Goal: Information Seeking & Learning: Learn about a topic

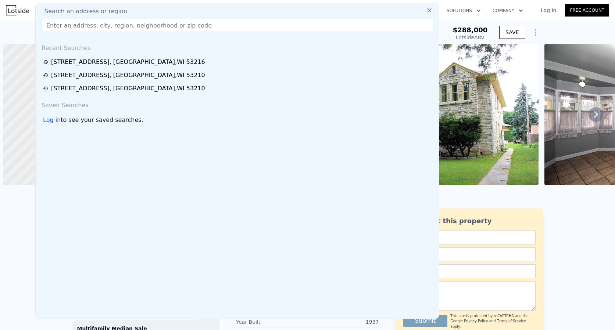
scroll to position [0, 3]
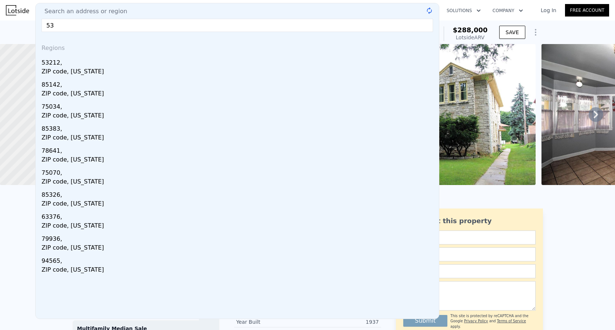
type input "5"
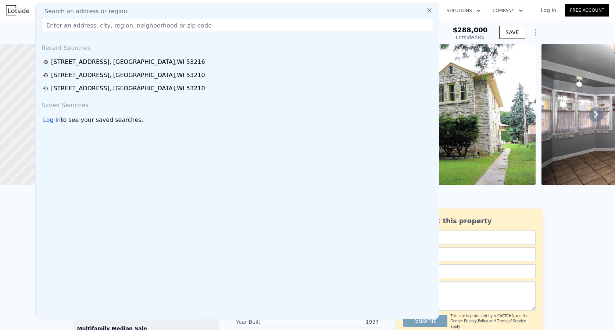
click at [123, 24] on input "text" at bounding box center [237, 25] width 391 height 13
paste input "4316 North 19th PLACE, Milwaukee, WI 53209"
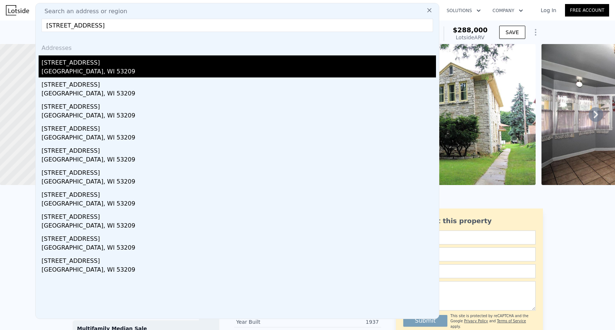
type input "4316 North 19th PLACE, Milwaukee, WI 53209"
click at [76, 60] on div "4316 N 19th Pl" at bounding box center [239, 61] width 394 height 12
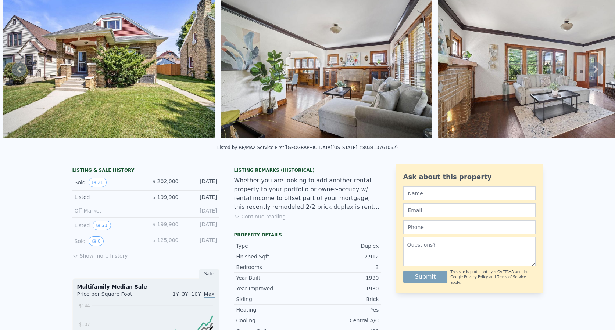
scroll to position [3, 0]
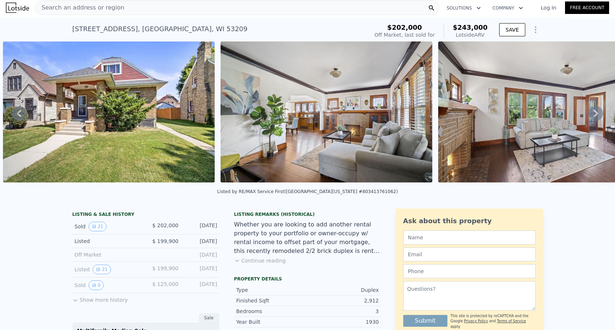
click at [120, 11] on div "Search an address or region" at bounding box center [237, 7] width 404 height 15
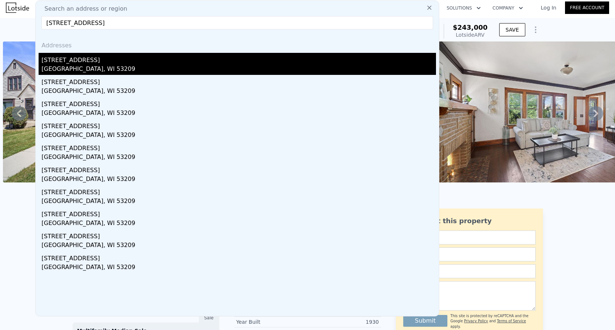
type input "4309 North 19th PLACE #4311, Milwaukee, WI 53209"
click at [87, 62] on div "4309 N 19th Pl # 4311" at bounding box center [239, 59] width 394 height 12
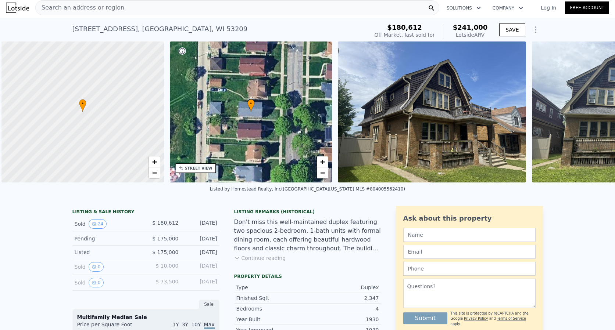
scroll to position [0, 3]
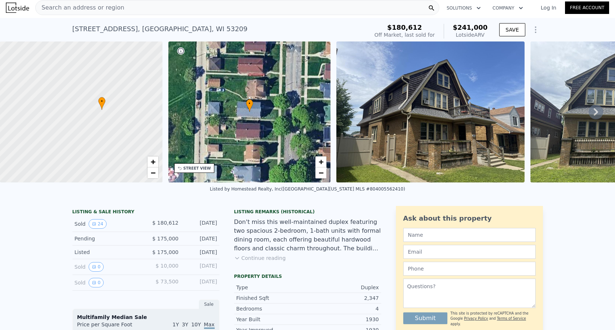
drag, startPoint x: 93, startPoint y: 187, endPoint x: 43, endPoint y: 147, distance: 64.3
click at [43, 147] on div at bounding box center [81, 112] width 195 height 169
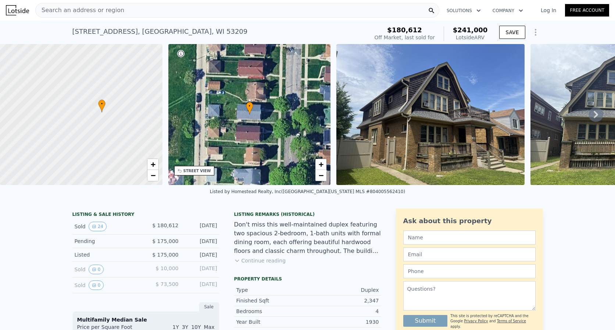
scroll to position [0, 0]
drag, startPoint x: 375, startPoint y: 306, endPoint x: 363, endPoint y: 306, distance: 12.1
click at [363, 306] on div "Finished Sqft 2,347" at bounding box center [307, 301] width 147 height 11
copy div "2,347"
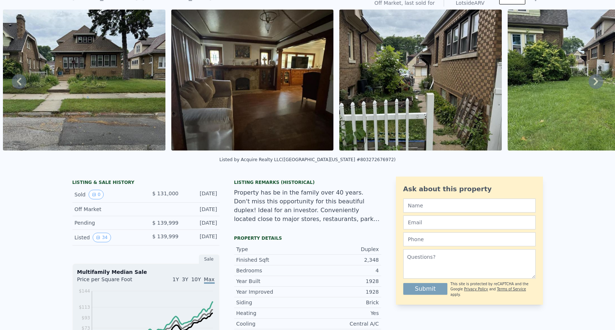
scroll to position [3, 0]
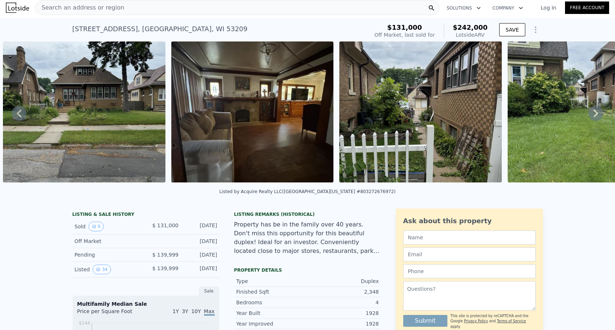
drag, startPoint x: 85, startPoint y: 191, endPoint x: 107, endPoint y: 191, distance: 22.0
click at [108, 191] on div "Listed by Acquire Realty LLC (South Central Wisconsin MLS #803272676972)" at bounding box center [307, 194] width 615 height 18
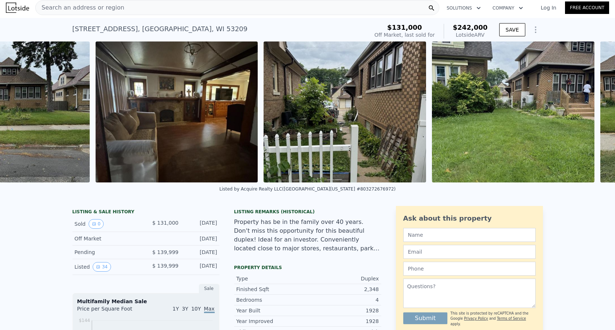
scroll to position [0, 336]
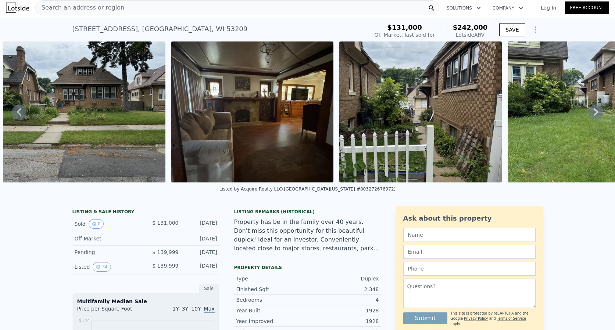
click at [98, 7] on span "Search an address or region" at bounding box center [80, 7] width 89 height 9
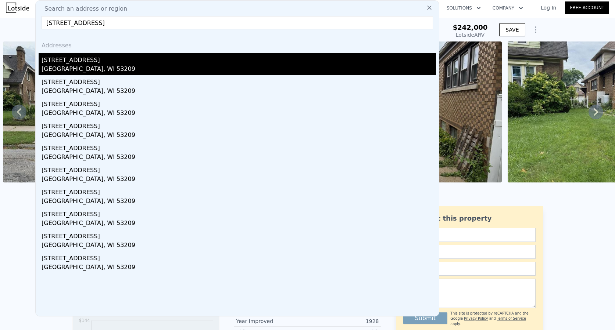
type input "4042 N 19th Pl, Milwaukee, WI 53209"
click at [107, 58] on div "4042 N 19th Place #A" at bounding box center [239, 59] width 394 height 12
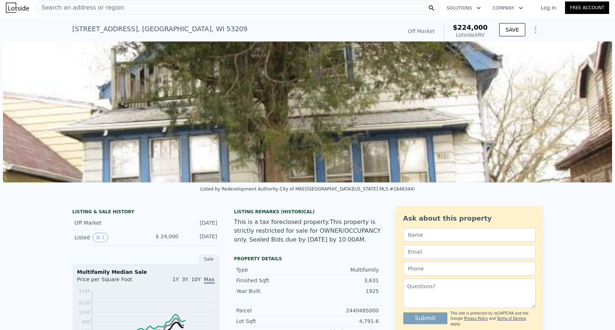
click at [91, 8] on span "Search an address or region" at bounding box center [80, 7] width 89 height 9
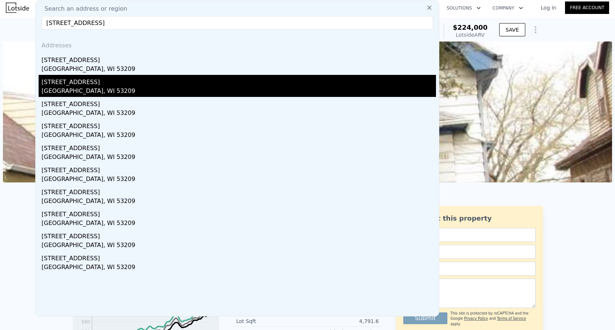
type input "4042 N 19th Pl, Milwaukee, WI 53209"
click at [87, 80] on div "4042a N 19th Pl" at bounding box center [239, 81] width 394 height 12
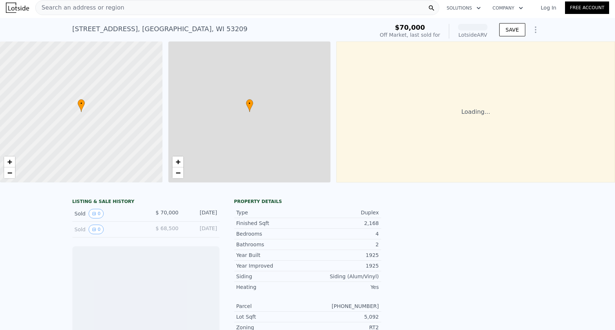
scroll to position [0, 3]
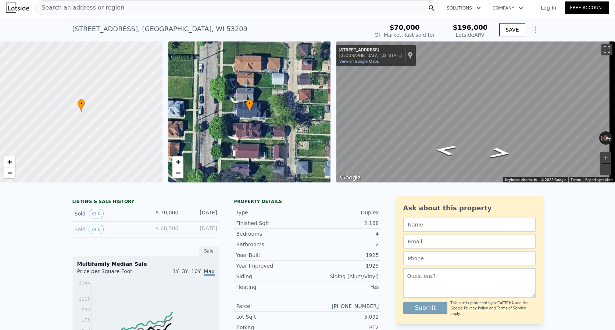
click at [104, 3] on span "Search an address or region" at bounding box center [80, 7] width 89 height 9
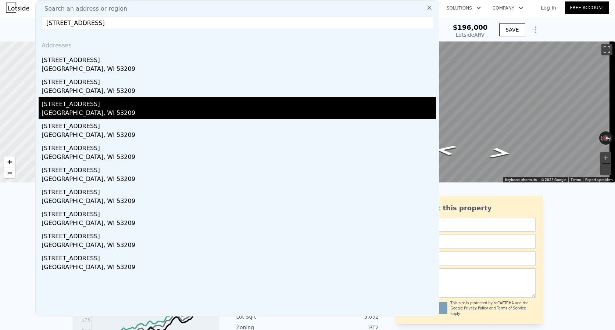
type input "4042 N 19th Pl, Milwaukee, WI 53209"
click at [110, 105] on div "4042 N 19th Place #4042-a" at bounding box center [239, 103] width 394 height 12
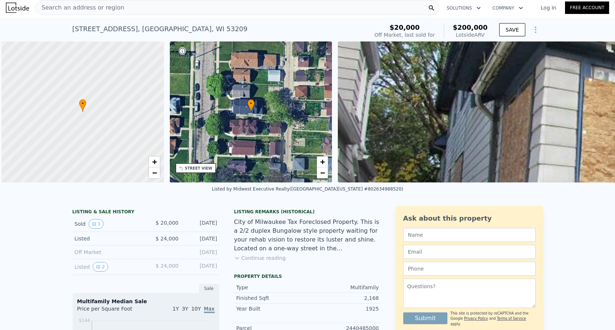
scroll to position [0, 3]
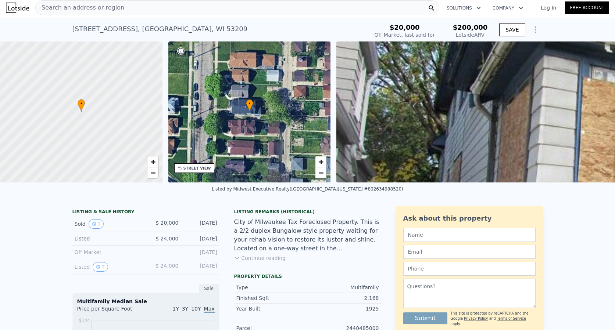
click at [74, 10] on span "Search an address or region" at bounding box center [80, 7] width 89 height 9
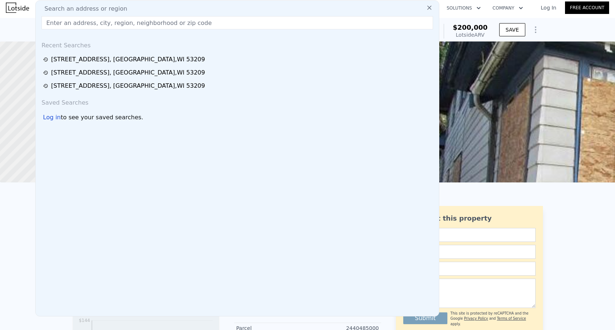
type input "4042 N 19th Pl, Milwaukee, WI 53209"
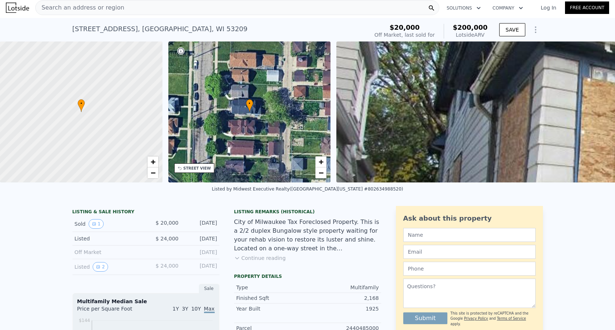
click at [101, 7] on span "Search an address or region" at bounding box center [80, 7] width 89 height 9
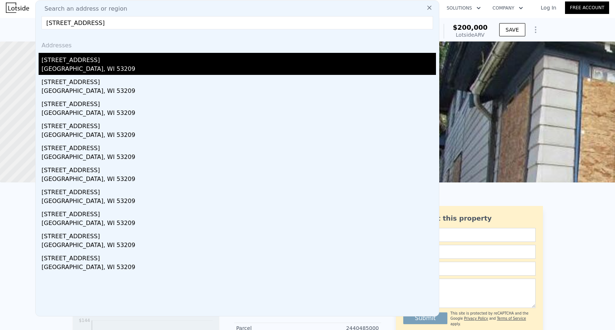
type input "4064 N 17th St, Milwaukee, WI 53209"
click at [93, 57] on div "[STREET_ADDRESS]" at bounding box center [239, 59] width 394 height 12
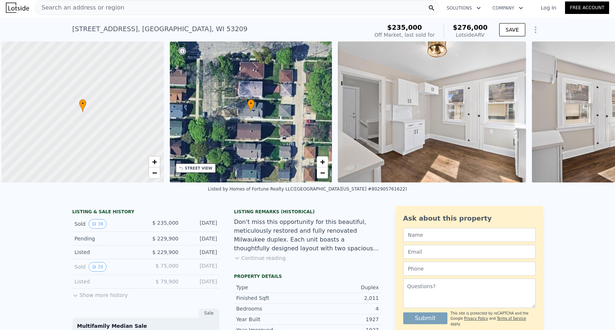
scroll to position [0, 3]
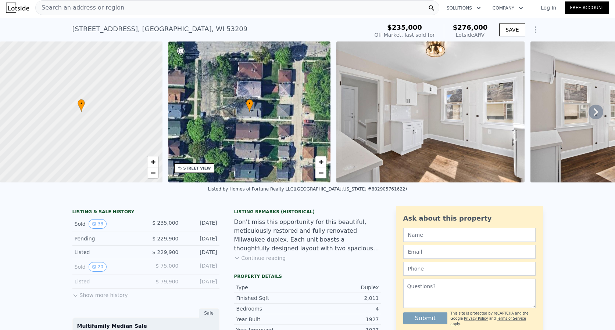
click at [117, 7] on div "Search an address or region" at bounding box center [237, 7] width 404 height 15
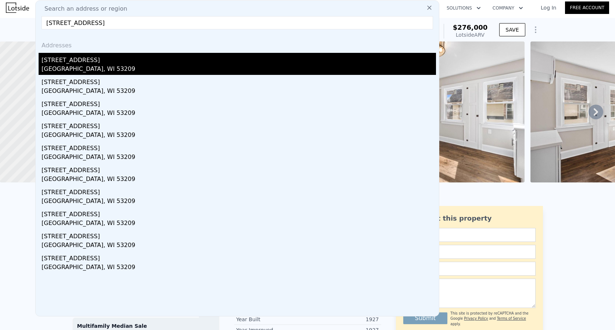
type input "4060 N 14th St, Milwaukee, WI 53209"
click at [74, 62] on div "4060a N 14th St" at bounding box center [239, 59] width 394 height 12
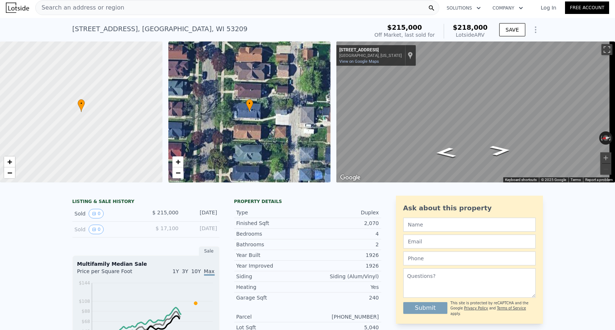
click at [79, 11] on span "Search an address or region" at bounding box center [80, 7] width 89 height 9
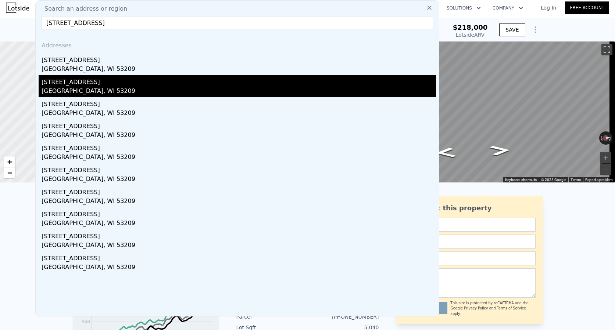
type input "4060 N 14th St, Milwaukee, WI 53209"
click at [96, 80] on div "4060 N 14th Street #4060a" at bounding box center [239, 81] width 394 height 12
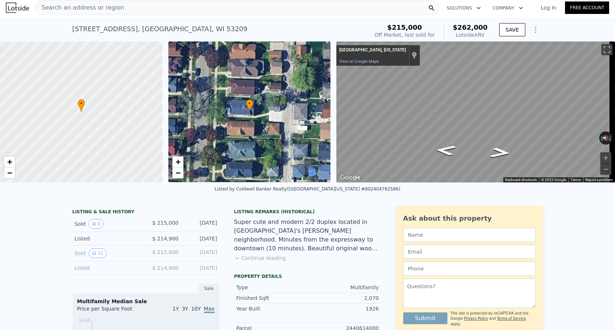
click at [86, 8] on span "Search an address or region" at bounding box center [80, 7] width 89 height 9
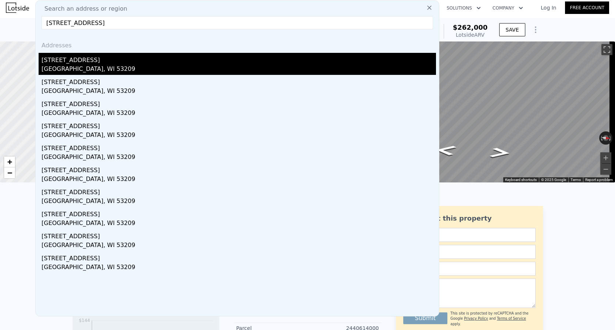
type input "4060 N 14th St, Milwaukee, WI 53209"
click at [80, 64] on div "4060a N 14th St" at bounding box center [239, 59] width 394 height 12
type input "4"
type input "3"
type input "1600"
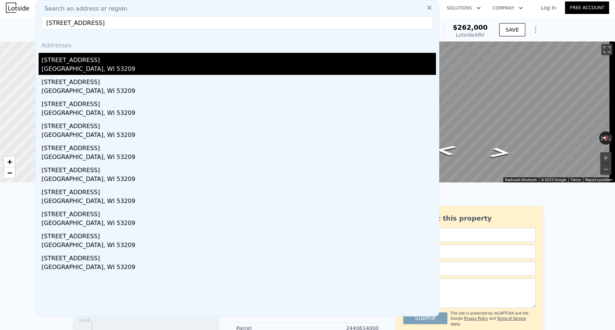
type input "2688"
type input "3484.8"
type input "5662.8"
type input "$ 218,000"
type input "-$ 23,681"
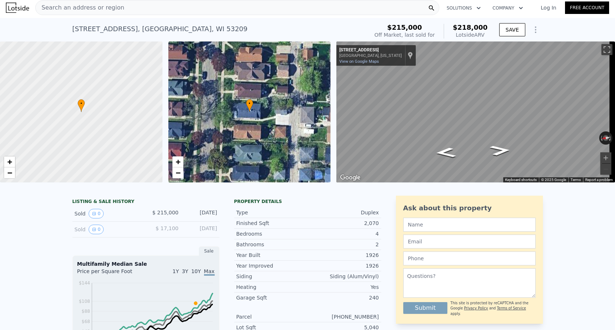
click at [129, 9] on div "Search an address or region" at bounding box center [237, 7] width 404 height 15
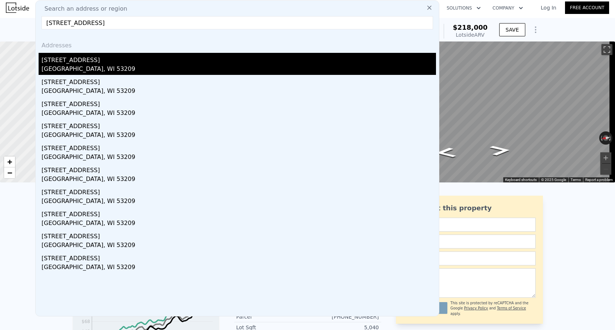
type input "4112 North 14th STREET, Milwaukee, WI 53209"
click at [114, 62] on div "4112a N 14th St" at bounding box center [239, 59] width 394 height 12
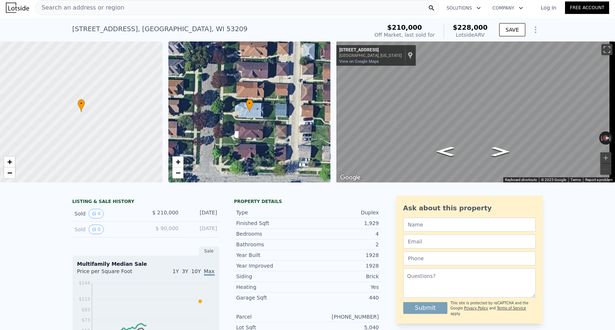
click at [91, 10] on span "Search an address or region" at bounding box center [80, 7] width 89 height 9
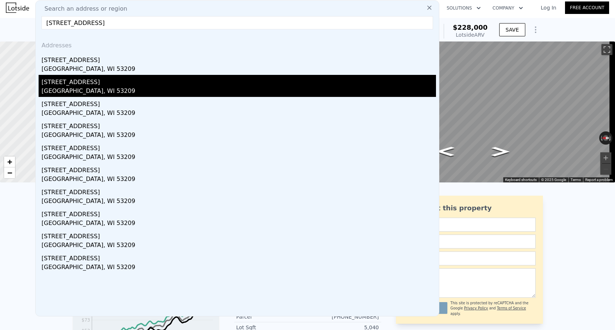
type input "4112 North 14th STREET, Milwaukee, WI 53209"
click at [86, 92] on div "Milwaukee, WI 53209" at bounding box center [239, 92] width 394 height 10
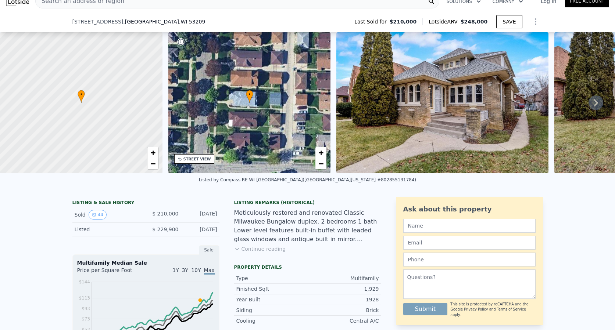
scroll to position [110, 0]
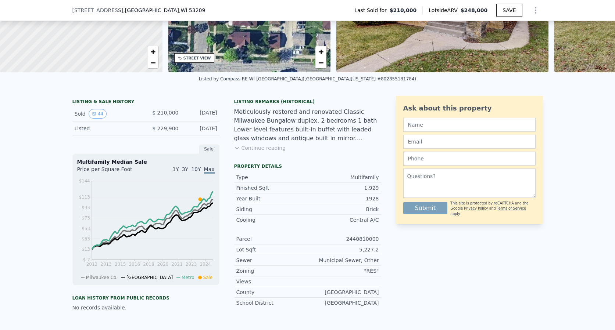
click at [368, 192] on div "1,929" at bounding box center [342, 187] width 71 height 7
copy div "1,929"
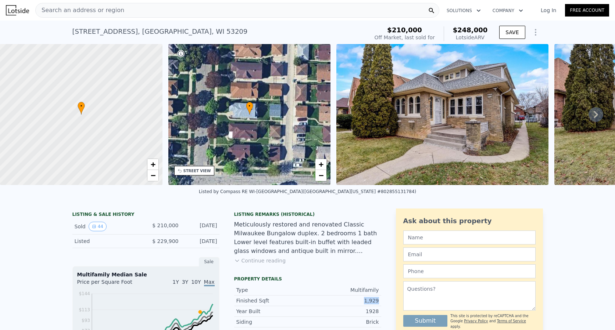
scroll to position [0, 0]
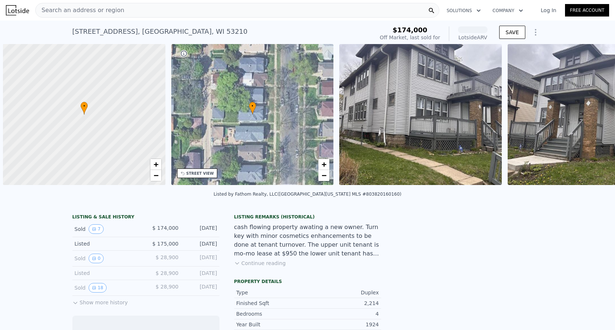
scroll to position [0, 3]
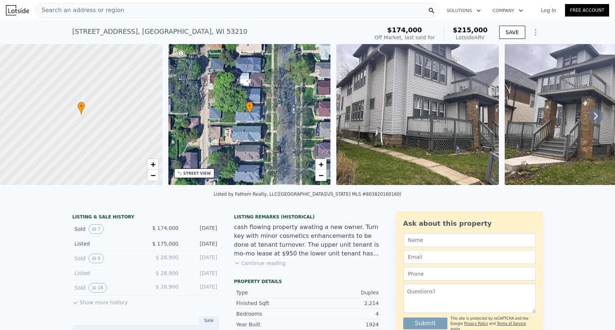
click at [182, 8] on div "Search an address or region" at bounding box center [237, 10] width 404 height 15
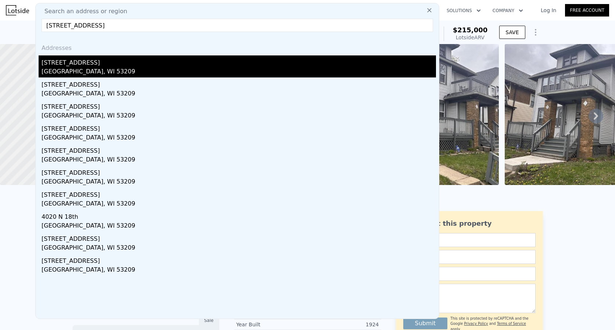
type input "4020 N 12th St, Milwaukee, WI 53209"
click at [78, 67] on div "Milwaukee, WI 53209" at bounding box center [239, 72] width 394 height 10
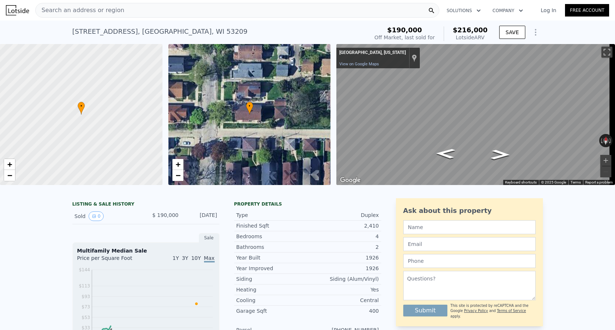
click at [72, 15] on div "Search an address or region" at bounding box center [80, 10] width 89 height 14
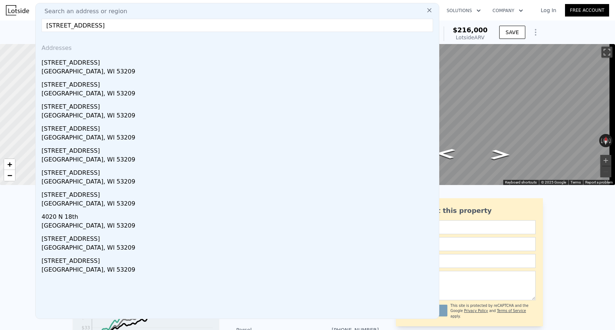
type input "4020 N 12th St, Milwaukee, WI 53209"
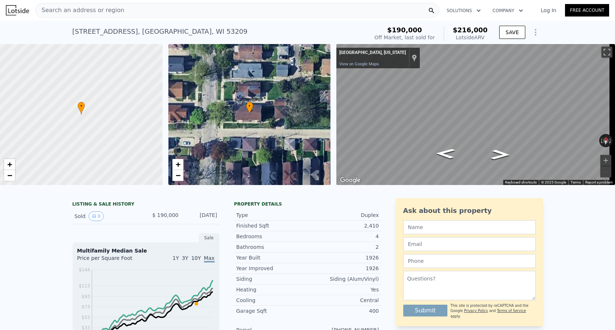
click at [153, 30] on div "4020 N 12th St # 4022 , Milwaukee , WI 53209" at bounding box center [159, 31] width 175 height 10
copy div "4020 N 12th St # 4022 , Milwaukee , WI 53209 Sold Oct 2023 for $190k (~ARV $216…"
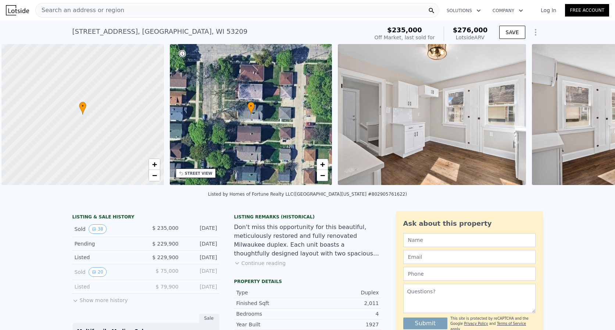
scroll to position [0, 3]
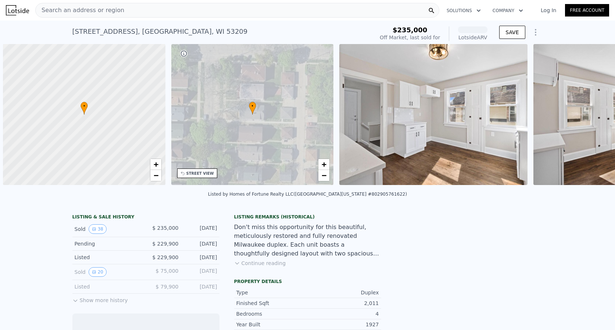
scroll to position [0, 3]
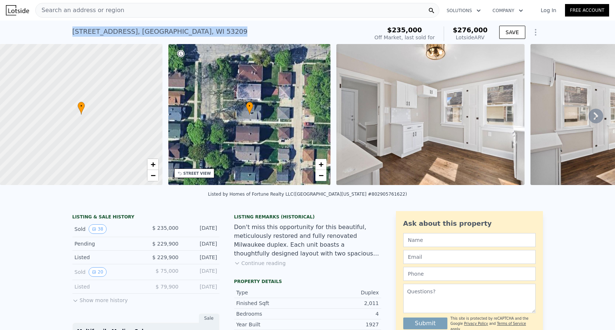
drag, startPoint x: 212, startPoint y: 32, endPoint x: 70, endPoint y: 28, distance: 141.8
click at [72, 28] on div "4064 N 17th St # 4066 , Milwaukee , WI 53209 Sold Apr 2024 for $235k (~ARV $276…" at bounding box center [218, 34] width 293 height 21
copy div "4064 N 17th St # 4066 , Milwaukee , WI 53209"
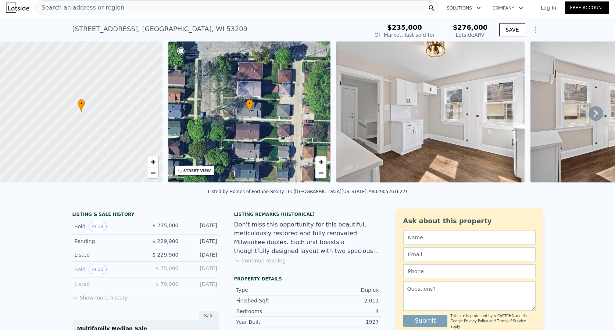
scroll to position [0, 0]
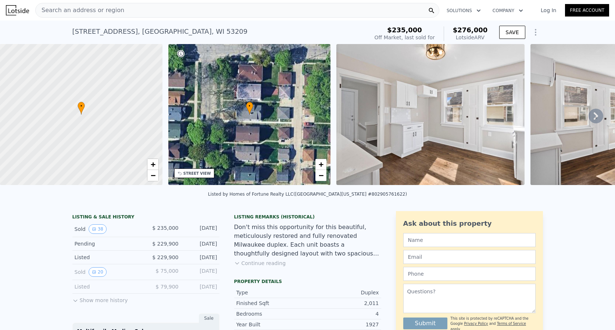
click at [118, 11] on div "Search an address or region" at bounding box center [237, 10] width 404 height 15
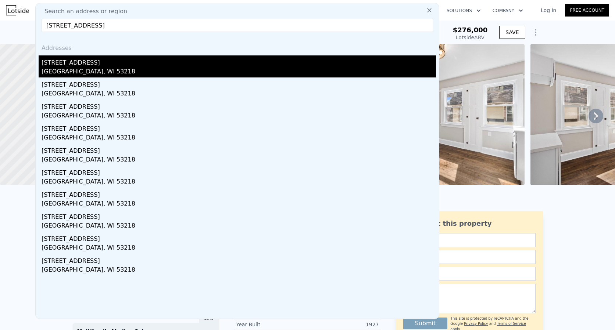
type input "4916 North 55th STREET, Milwaukee, WI 53218"
click at [92, 70] on div "Milwaukee, WI 53218" at bounding box center [239, 72] width 394 height 10
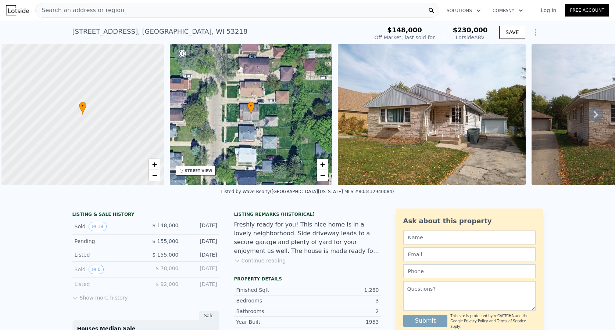
scroll to position [0, 3]
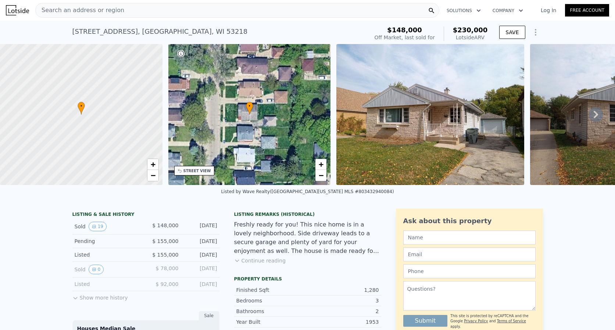
click at [91, 8] on span "Search an address or region" at bounding box center [80, 10] width 89 height 9
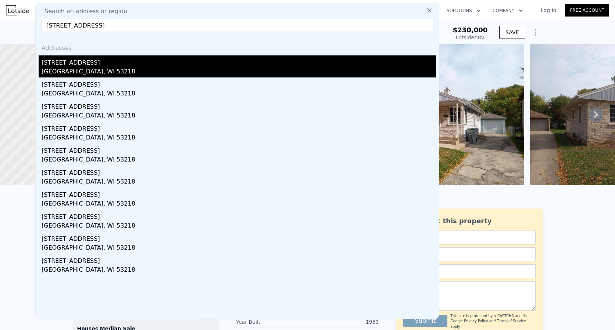
type input "5171 North 49th STREET, Milwaukee, WI 53218"
click at [94, 70] on div "Milwaukee, WI 53218" at bounding box center [239, 72] width 394 height 10
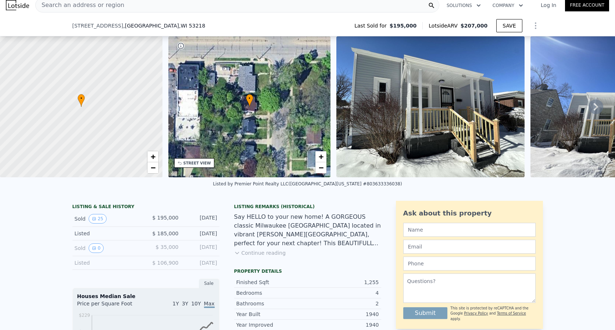
scroll to position [3, 0]
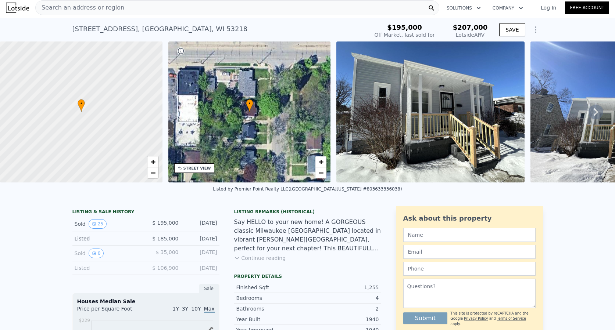
click at [407, 27] on span "$195,000" at bounding box center [404, 28] width 35 height 8
copy span "195,000"
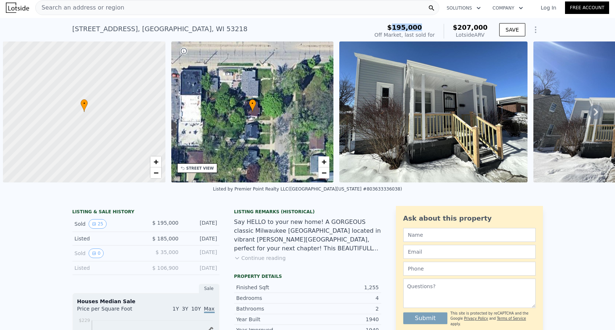
scroll to position [0, 3]
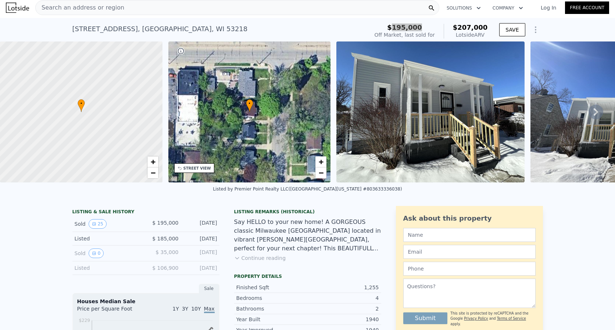
copy span "195,000"
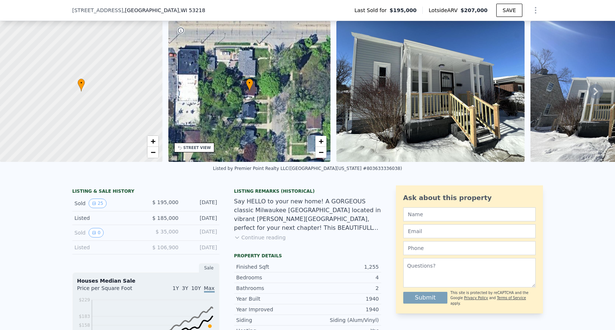
scroll to position [38, 0]
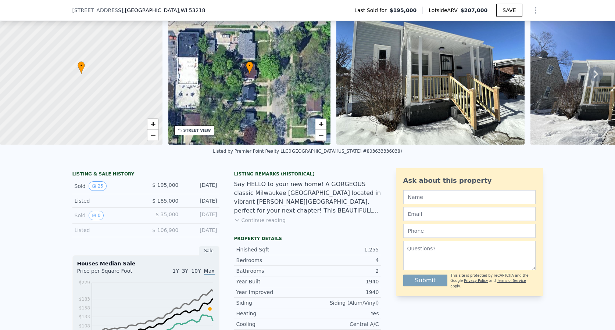
click at [368, 253] on div "1,255" at bounding box center [342, 249] width 71 height 7
copy div "1,255"
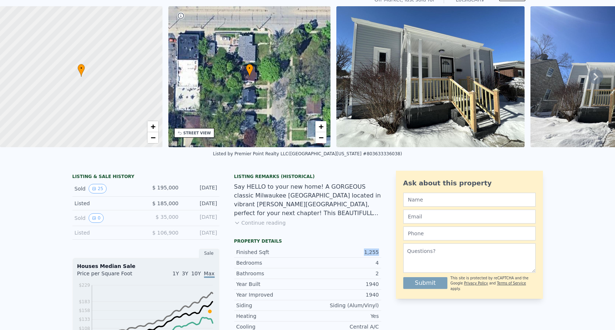
scroll to position [3, 0]
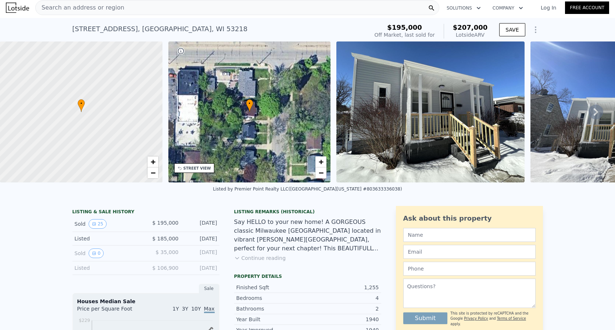
click at [116, 10] on div "Search an address or region" at bounding box center [237, 7] width 404 height 15
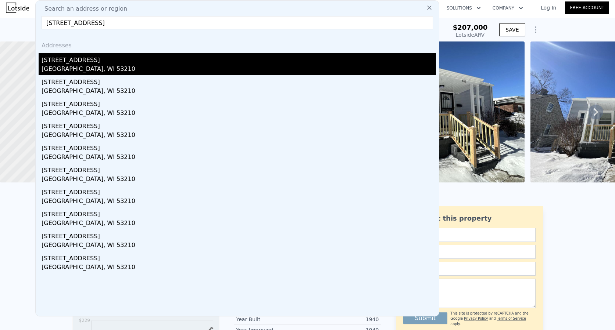
type input "2952 North 51st STREET, Milwaukee, WI 53210"
click at [72, 66] on div "Milwaukee, WI 53210" at bounding box center [239, 70] width 394 height 10
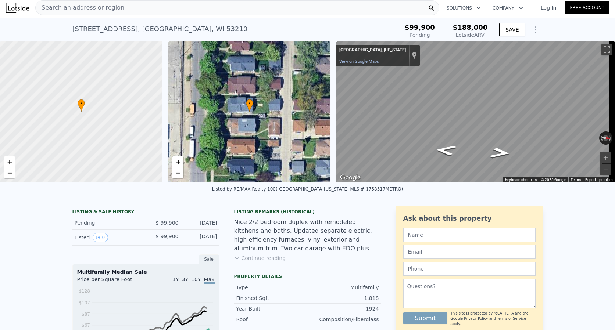
click at [93, 4] on span "Search an address or region" at bounding box center [80, 7] width 89 height 9
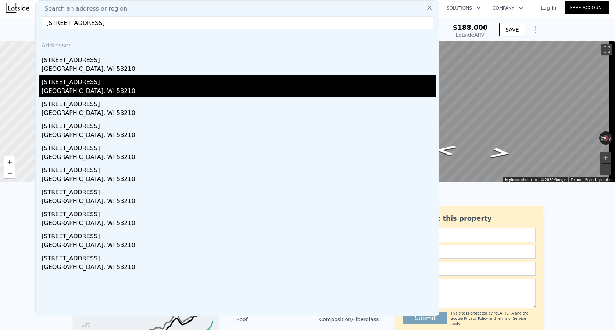
type input "2952 North 51st STREET, Milwaukee, WI 53210"
click at [93, 91] on div "Milwaukee, WI 53210" at bounding box center [239, 92] width 394 height 10
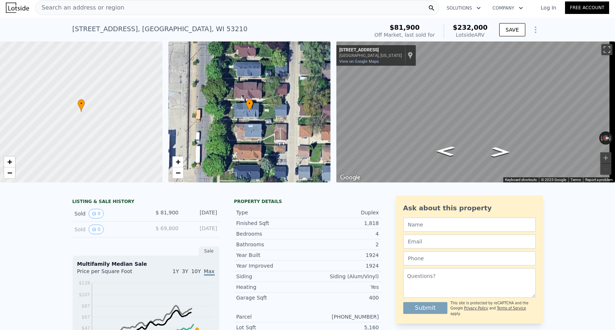
click at [93, 10] on span "Search an address or region" at bounding box center [80, 7] width 89 height 9
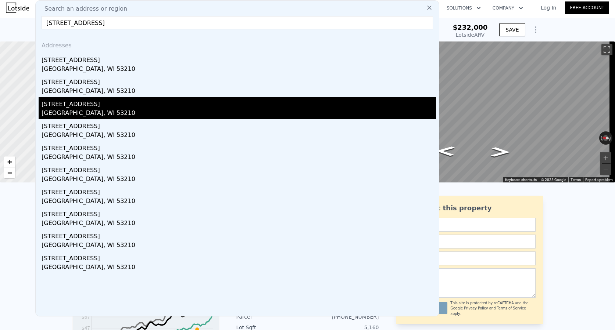
type input "2952 North 51st STREET, Milwaukee, WI 53210"
click at [82, 109] on div "Milwaukee, WI 53210" at bounding box center [239, 114] width 394 height 10
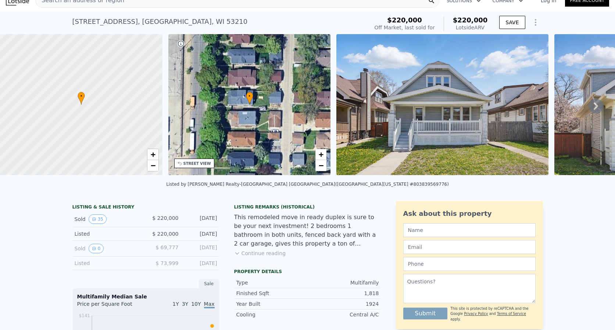
scroll to position [12, 0]
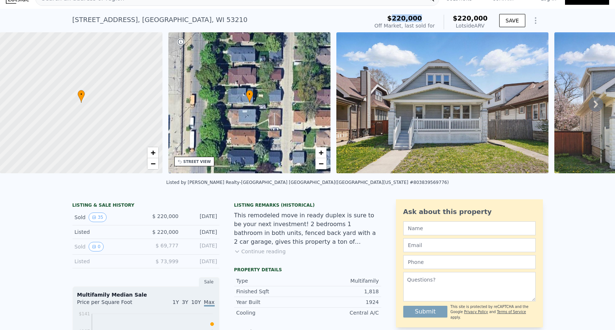
drag, startPoint x: 425, startPoint y: 18, endPoint x: 397, endPoint y: 18, distance: 27.9
click at [397, 18] on div "$220,000" at bounding box center [404, 18] width 60 height 7
copy span "220,000"
click at [374, 295] on div "1,818" at bounding box center [342, 291] width 71 height 7
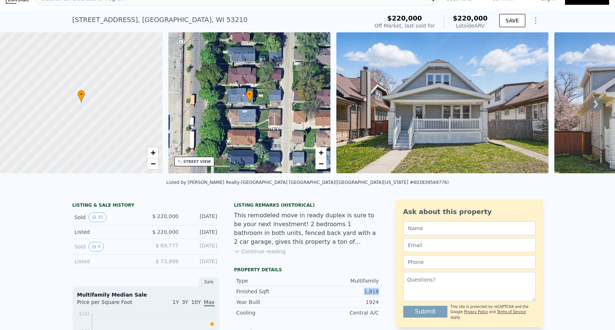
copy div "1,818"
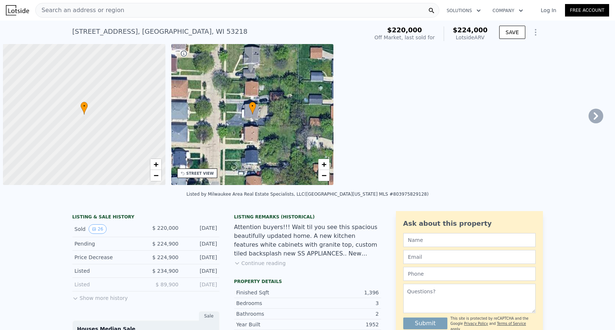
scroll to position [0, 3]
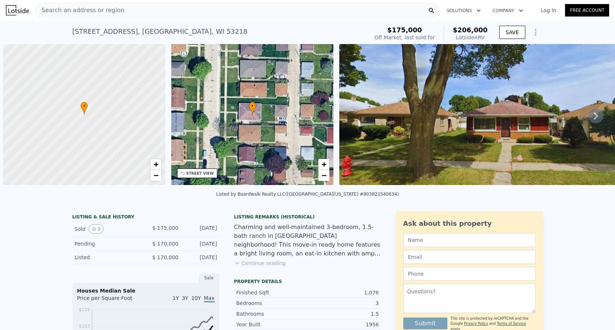
scroll to position [0, 3]
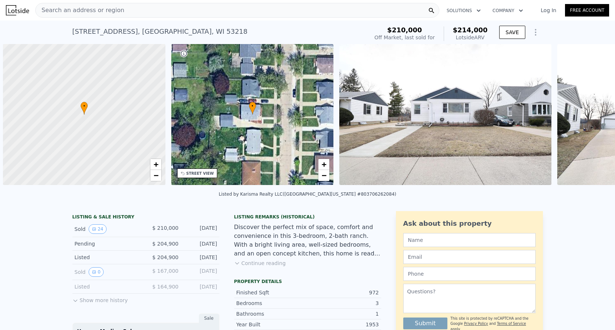
scroll to position [0, 3]
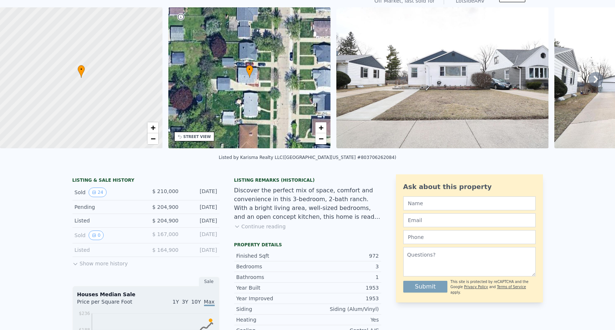
scroll to position [3, 0]
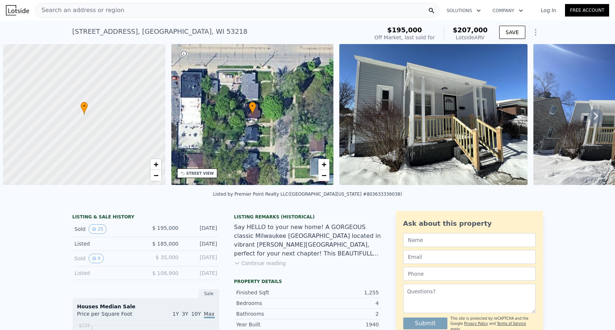
scroll to position [0, 3]
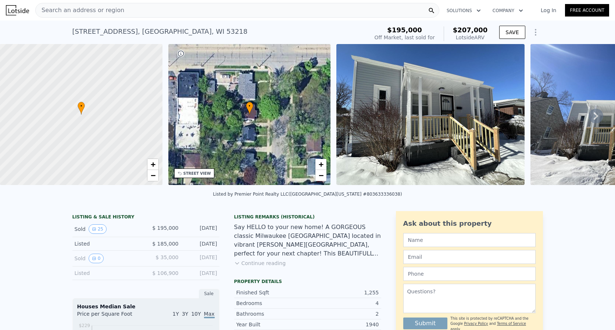
click at [105, 10] on span "Search an address or region" at bounding box center [80, 10] width 89 height 9
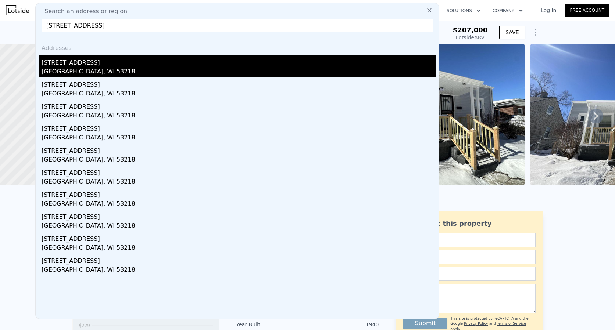
type input "[STREET_ADDRESS]"
click at [77, 62] on div "[STREET_ADDRESS]" at bounding box center [239, 61] width 394 height 12
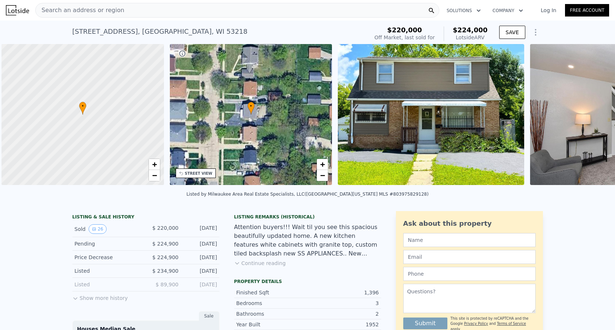
scroll to position [0, 3]
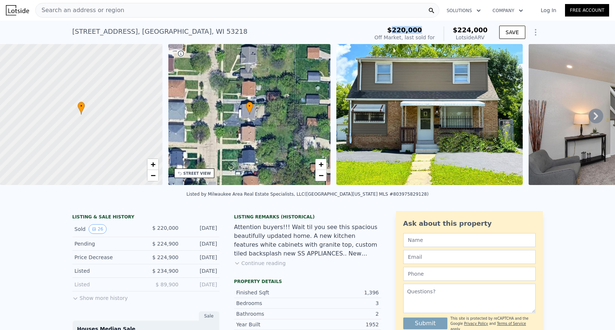
drag, startPoint x: 425, startPoint y: 30, endPoint x: 397, endPoint y: 28, distance: 28.0
click at [397, 28] on div "$220,000" at bounding box center [404, 29] width 60 height 7
copy span "220,000"
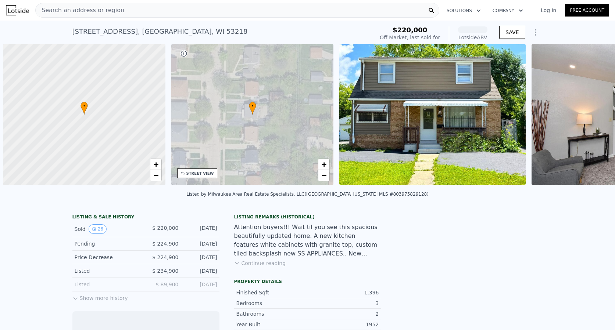
scroll to position [0, 3]
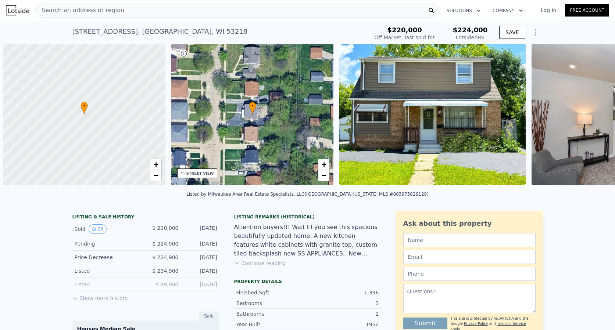
scroll to position [0, 3]
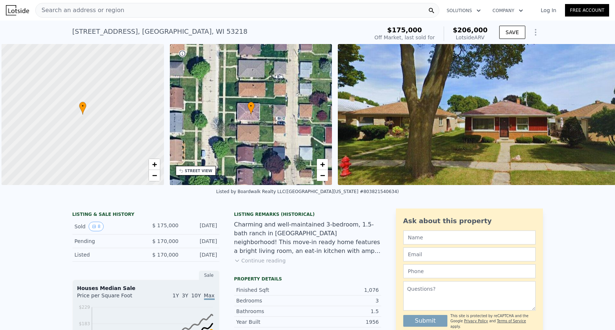
scroll to position [0, 3]
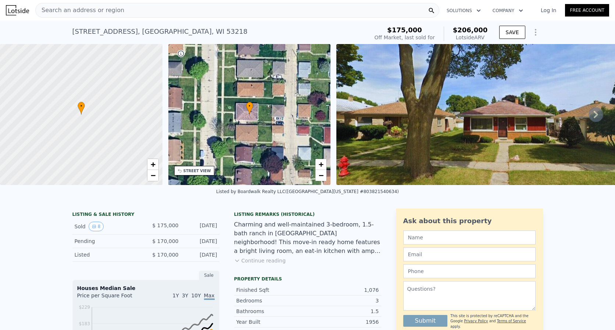
click at [369, 294] on div "1,076" at bounding box center [342, 290] width 71 height 7
copy div "1,076"
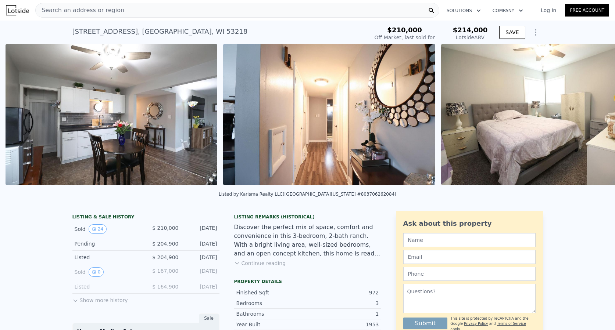
scroll to position [0, 1642]
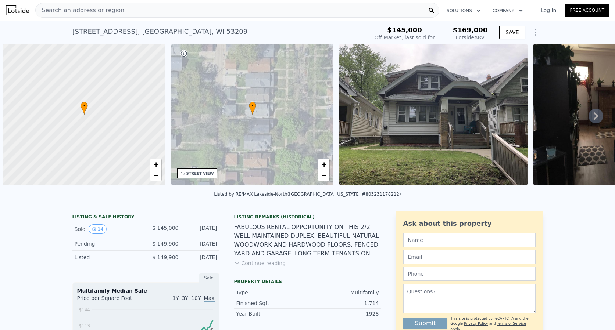
scroll to position [0, 3]
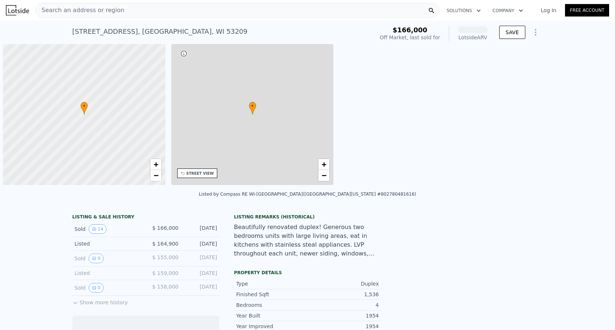
scroll to position [0, 3]
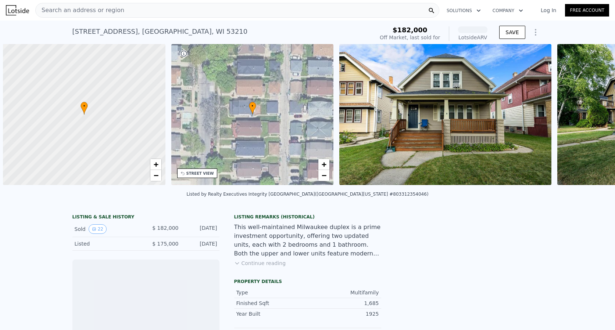
scroll to position [0, 3]
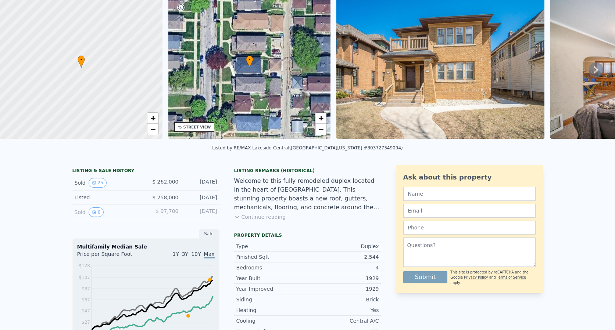
scroll to position [3, 0]
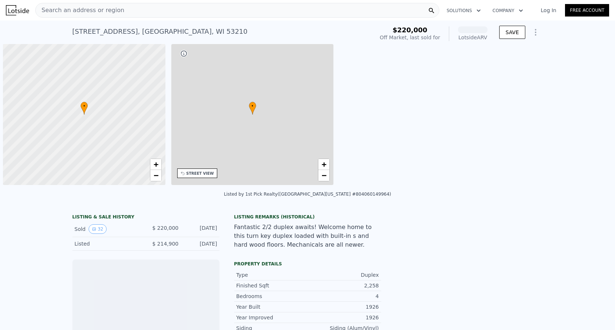
scroll to position [0, 3]
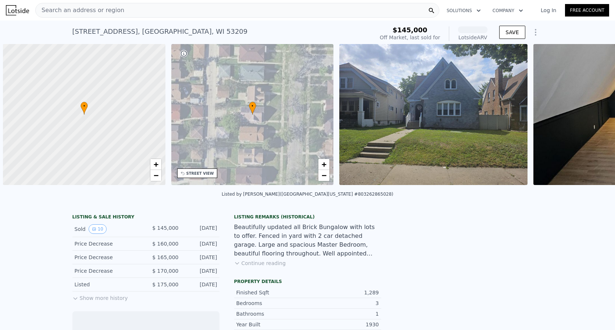
scroll to position [0, 3]
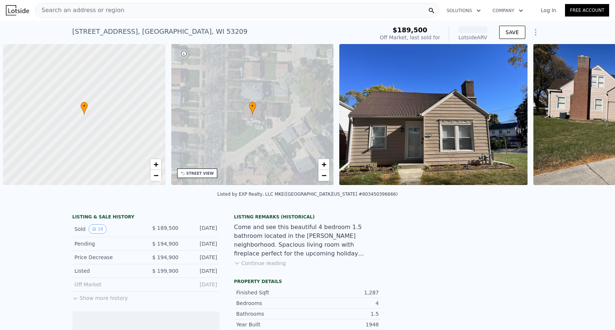
scroll to position [0, 3]
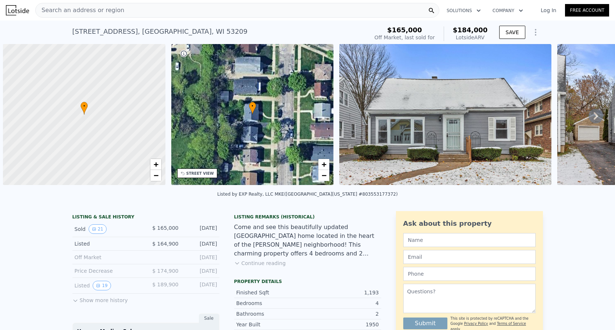
scroll to position [0, 3]
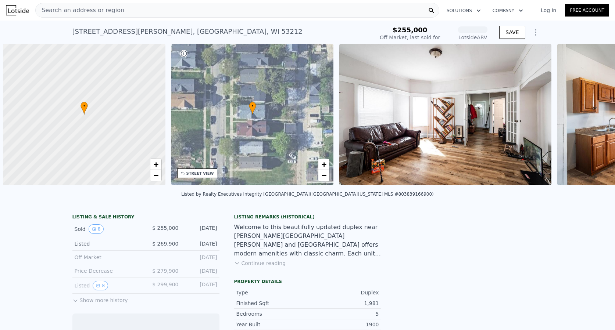
scroll to position [0, 3]
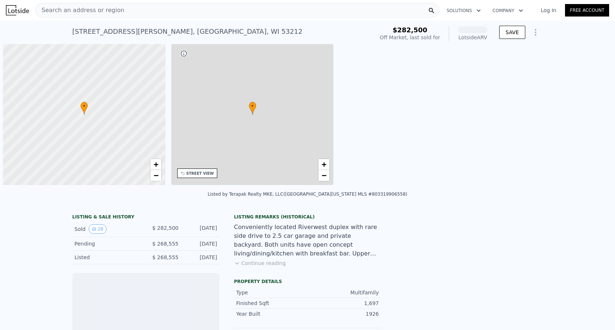
scroll to position [0, 3]
